Goal: Obtain resource: Obtain resource

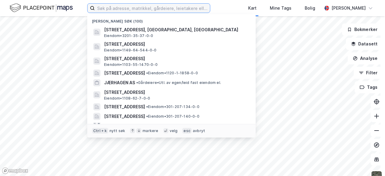
click at [143, 8] on input at bounding box center [152, 8] width 115 height 9
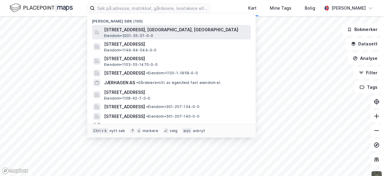
click at [135, 32] on span "[STREET_ADDRESS], [GEOGRAPHIC_DATA], [GEOGRAPHIC_DATA]" at bounding box center [176, 29] width 144 height 7
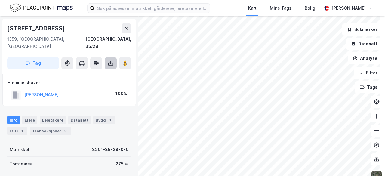
click at [109, 60] on icon at bounding box center [111, 63] width 6 height 6
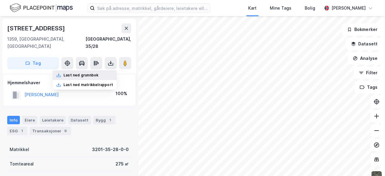
click at [91, 73] on div "Last ned grunnbok" at bounding box center [80, 75] width 35 height 5
